Goal: Task Accomplishment & Management: Manage account settings

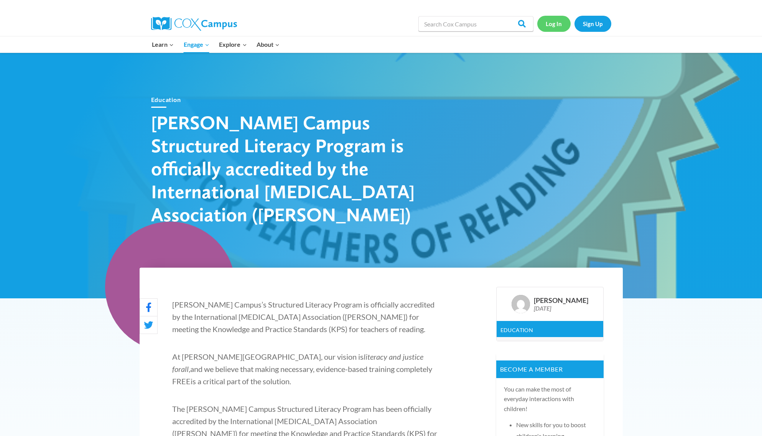
click at [558, 24] on link "Log In" at bounding box center [553, 24] width 33 height 16
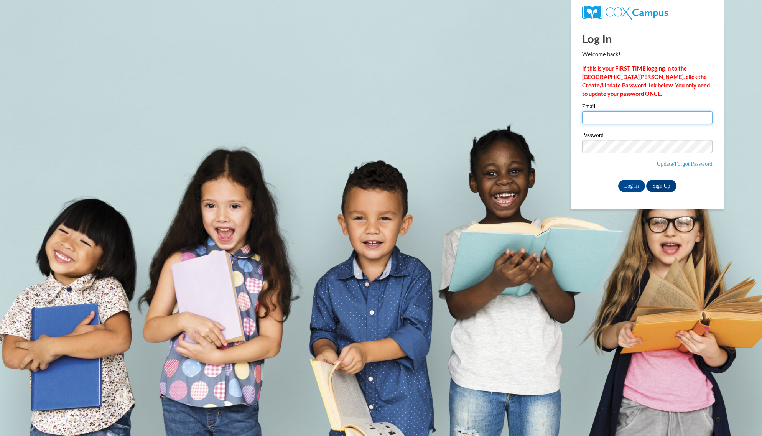
click at [610, 114] on input "Email" at bounding box center [647, 117] width 130 height 13
type input "[EMAIL_ADDRESS][DOMAIN_NAME]"
click at [633, 184] on input "Log In" at bounding box center [631, 186] width 27 height 12
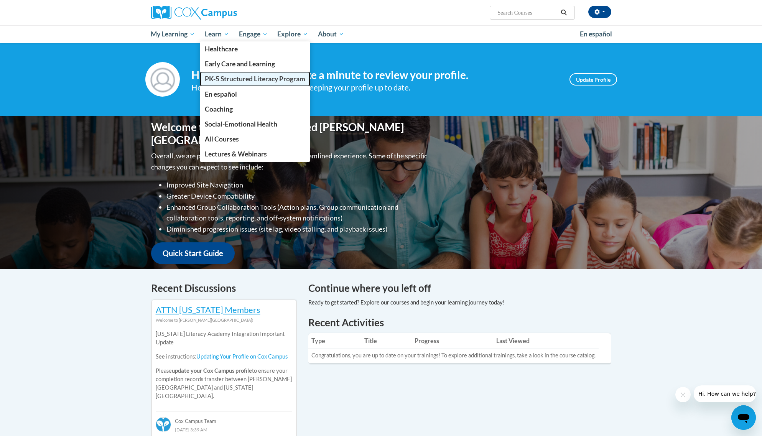
click at [227, 84] on link "PK-5 Structured Literacy Program" at bounding box center [255, 78] width 110 height 15
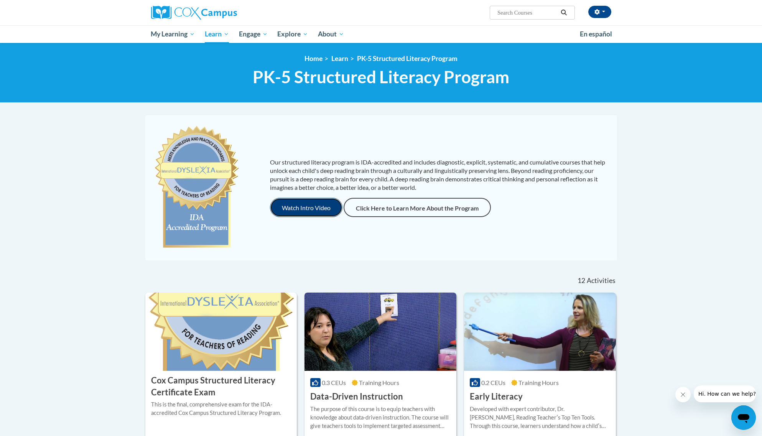
click at [308, 210] on button "Watch Intro Video" at bounding box center [306, 207] width 72 height 19
